Goal: Check status: Check status

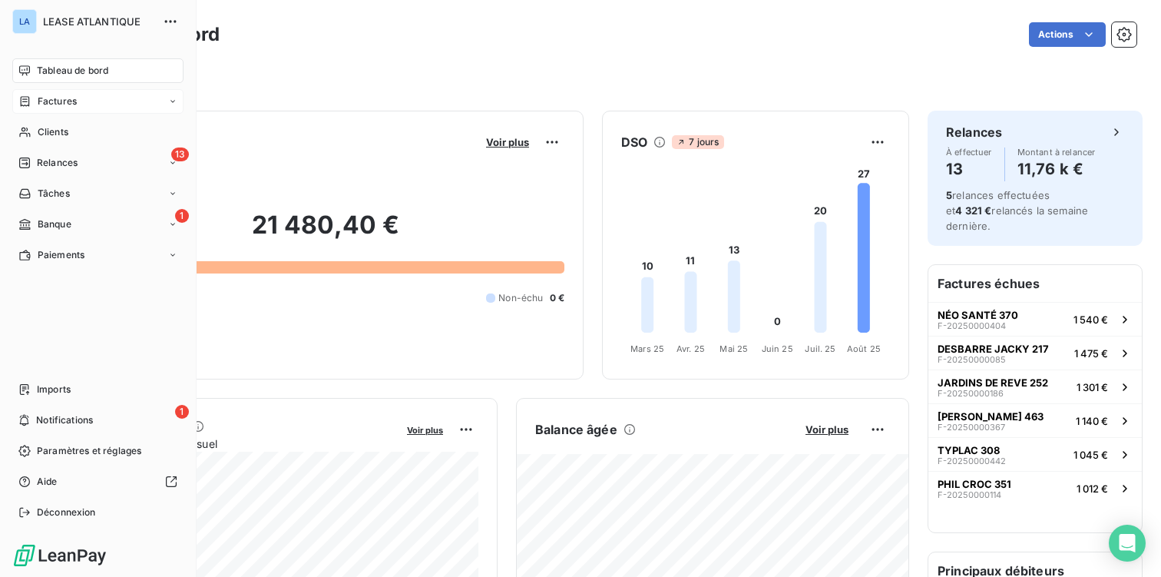
click at [51, 104] on span "Factures" at bounding box center [57, 101] width 39 height 14
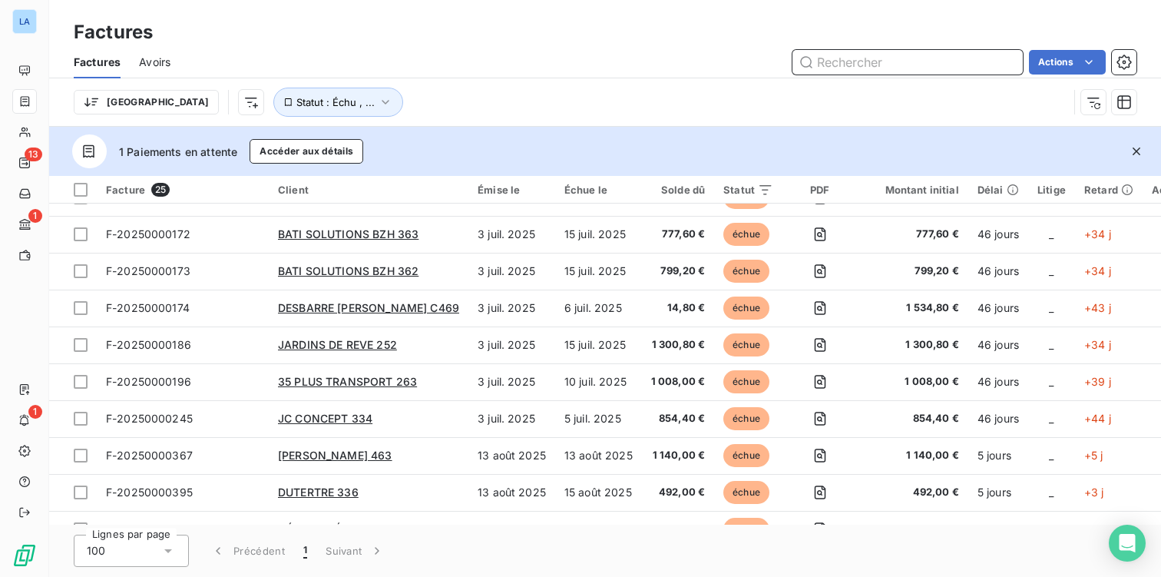
scroll to position [388, 0]
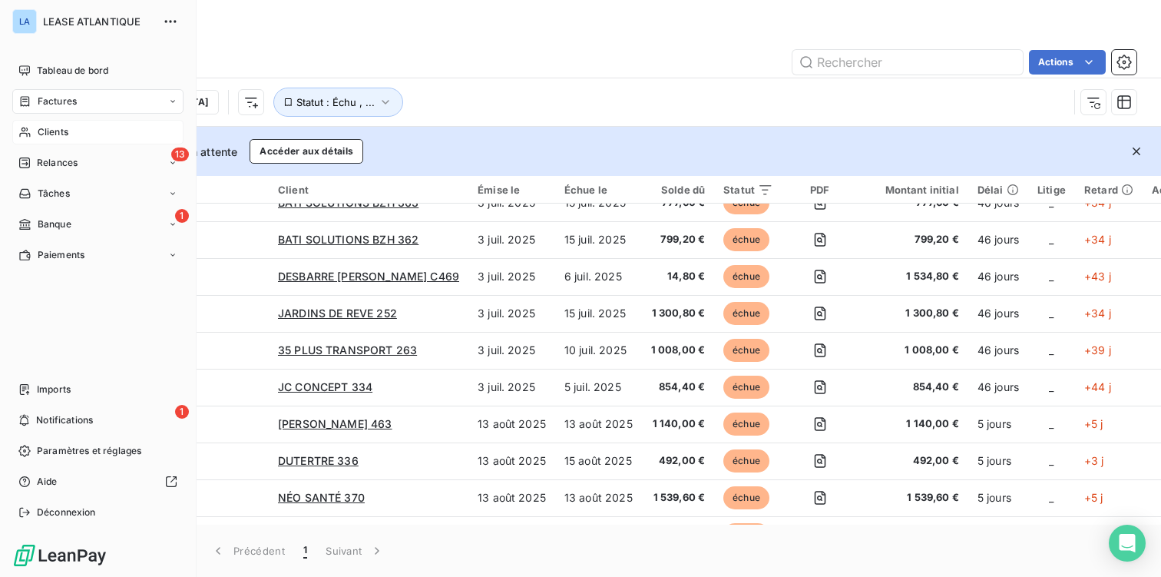
click at [45, 131] on span "Clients" at bounding box center [53, 132] width 31 height 14
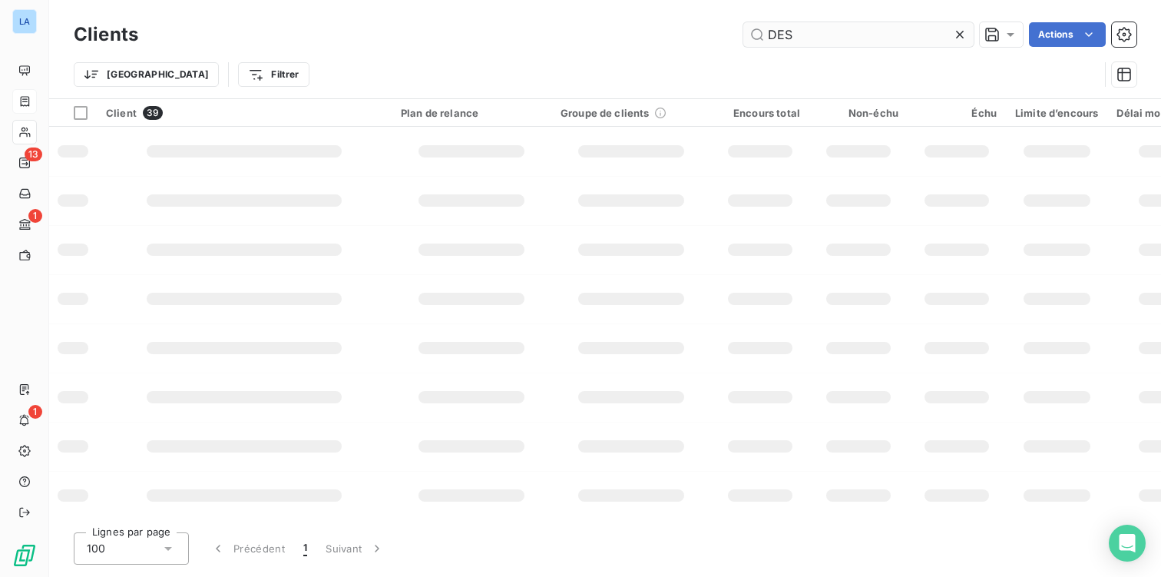
type input "DES"
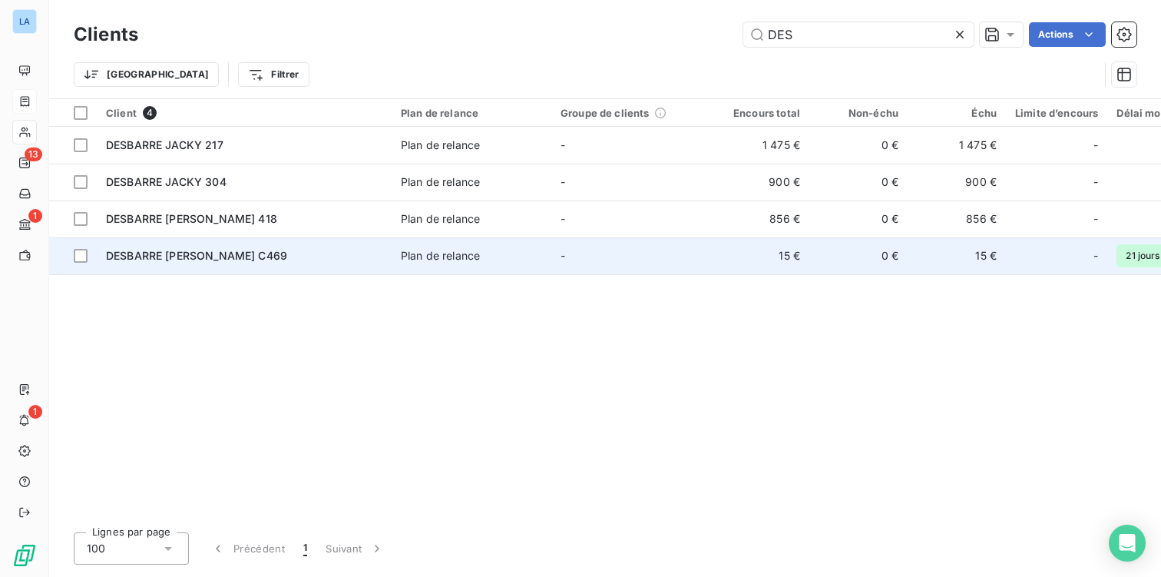
click at [147, 257] on span "DESBARRE [PERSON_NAME] C469" at bounding box center [196, 255] width 181 height 13
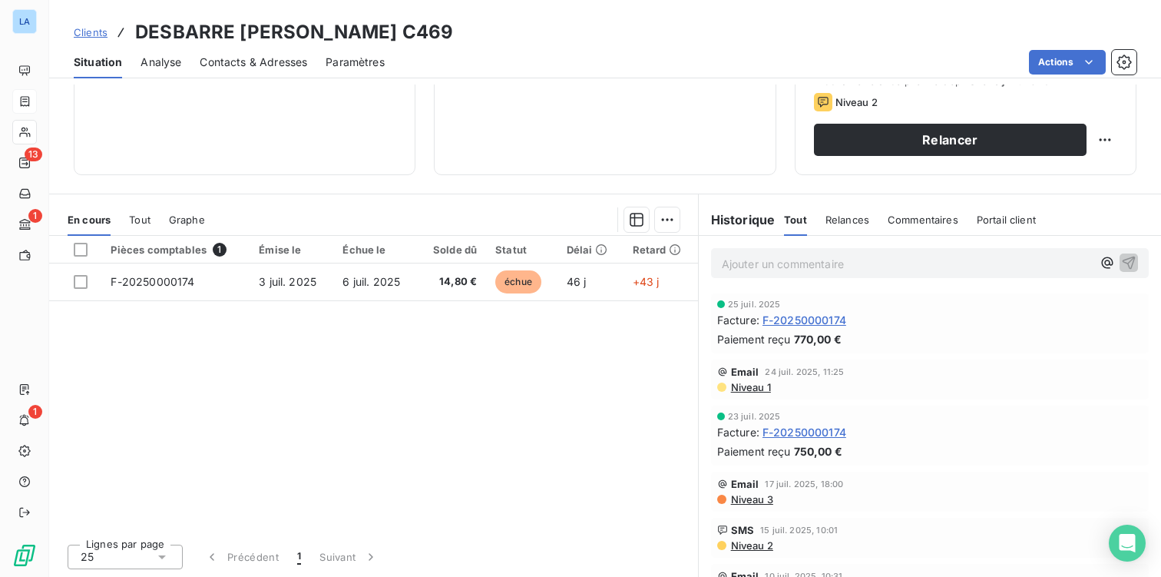
scroll to position [234, 0]
click at [801, 433] on span "F-20250000174" at bounding box center [804, 431] width 84 height 16
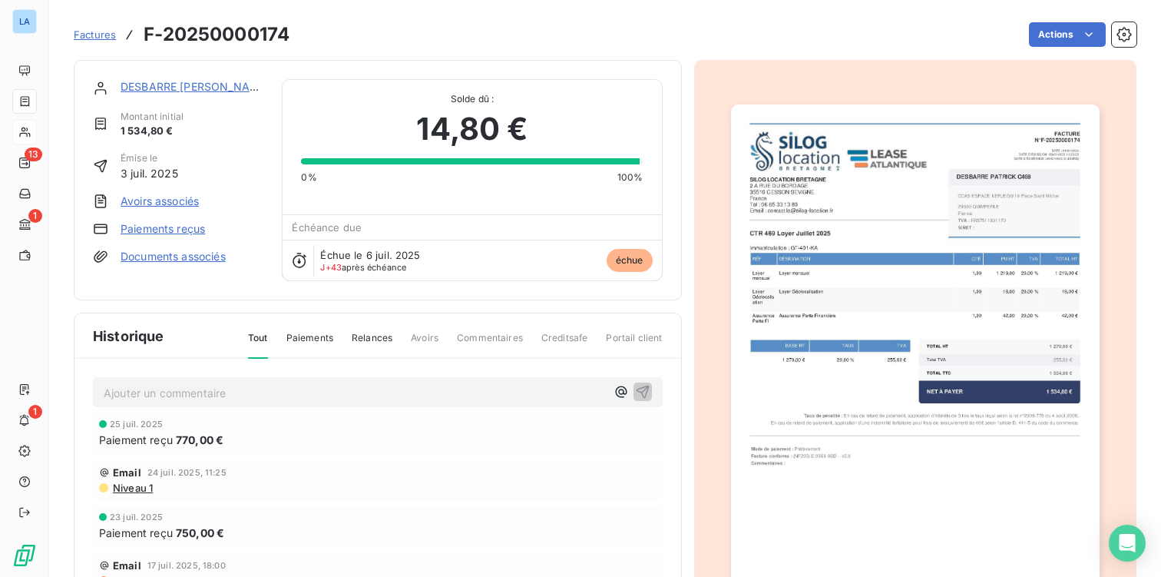
click at [302, 341] on span "Paiements" at bounding box center [309, 344] width 47 height 26
